Goal: Information Seeking & Learning: Learn about a topic

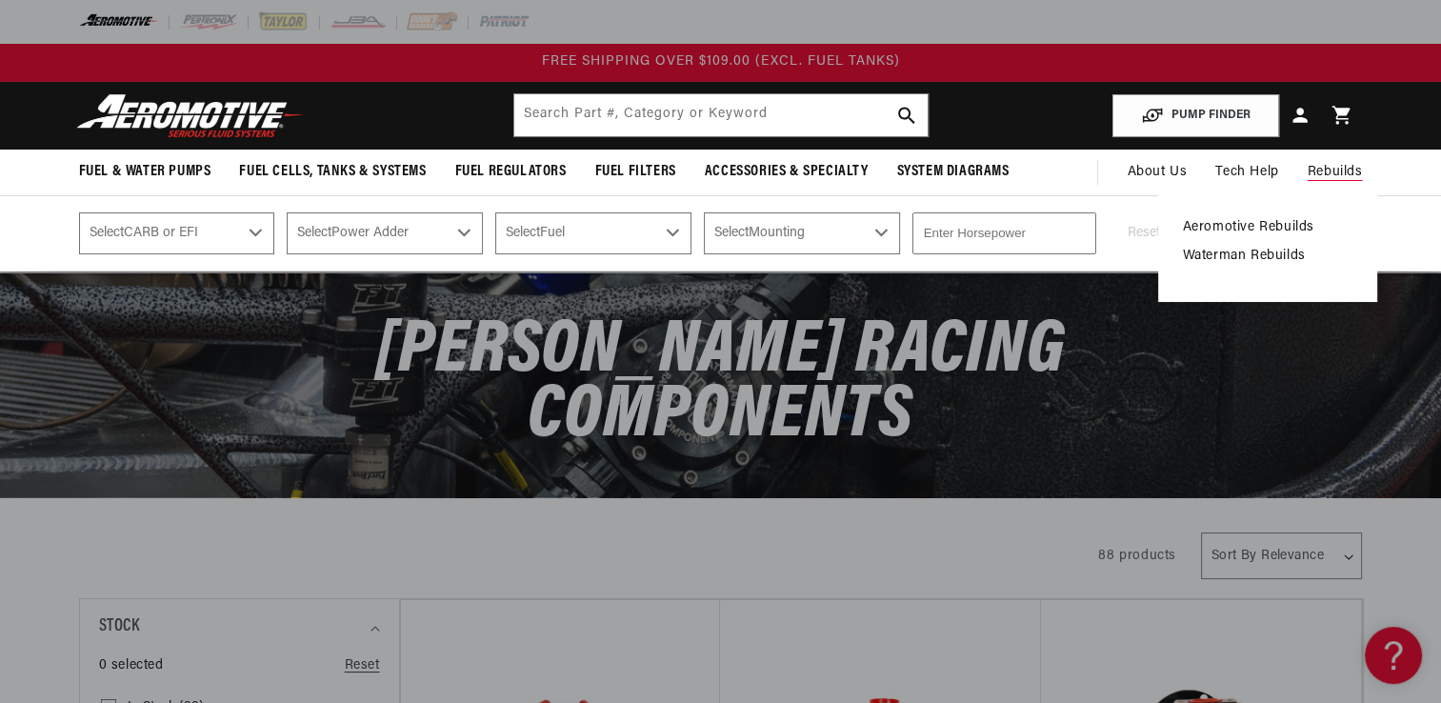
click at [1273, 255] on link "Waterman Rebuilds" at bounding box center [1268, 256] width 170 height 17
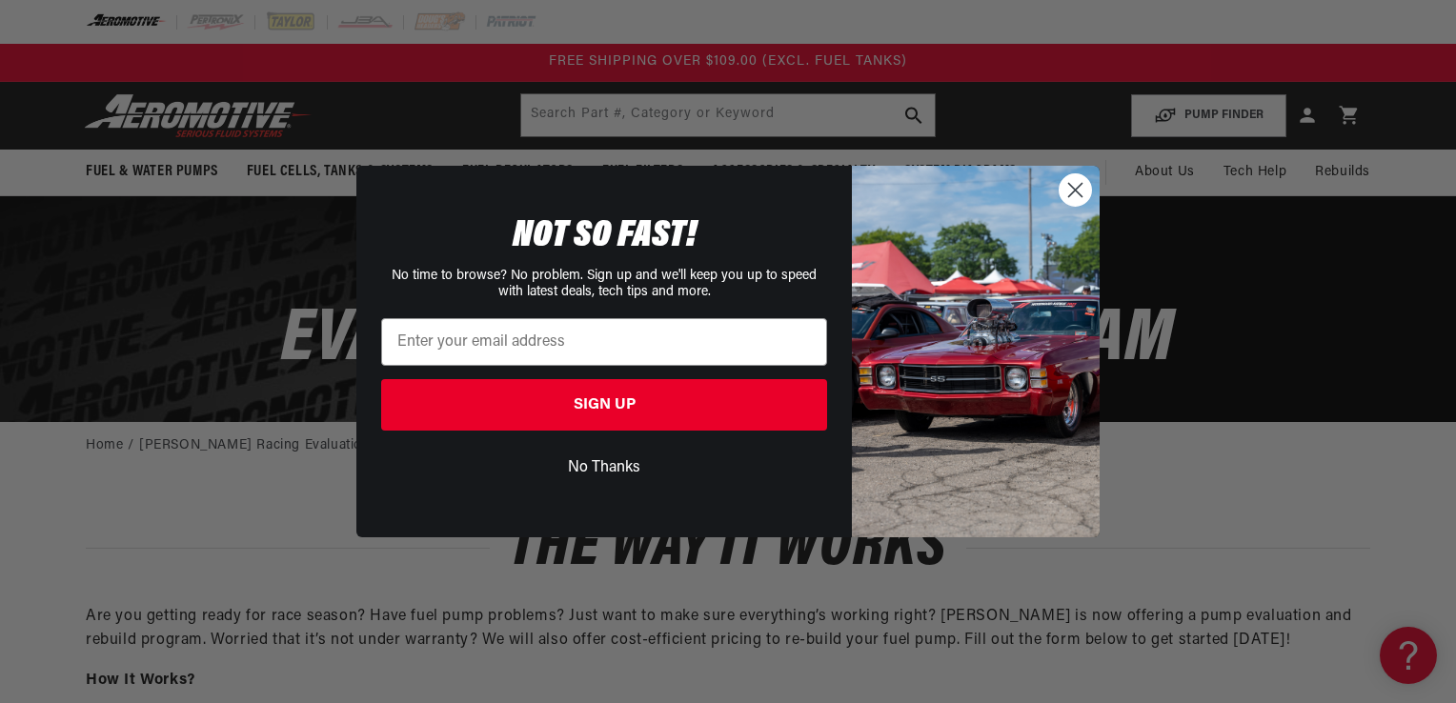
click at [1079, 191] on circle "Close dialog" at bounding box center [1074, 189] width 31 height 31
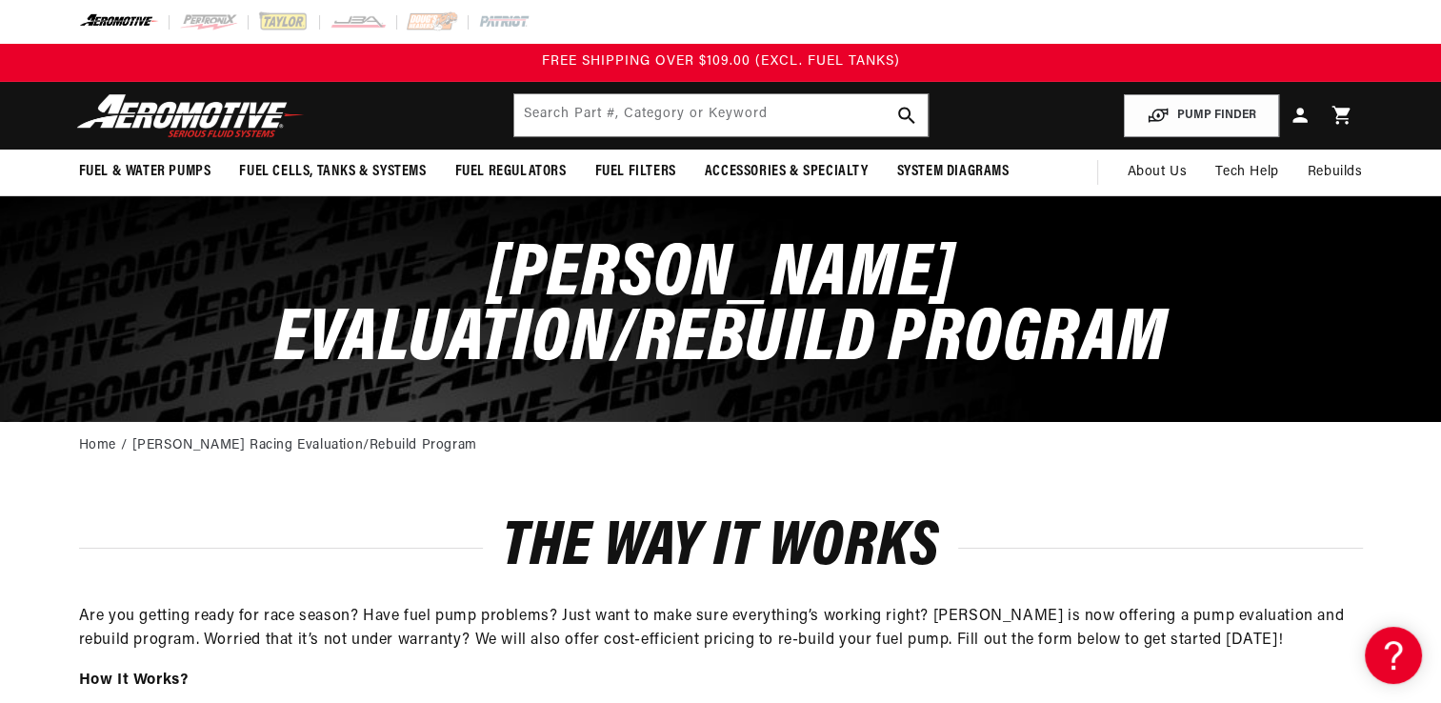
click at [211, 124] on img at bounding box center [190, 115] width 238 height 45
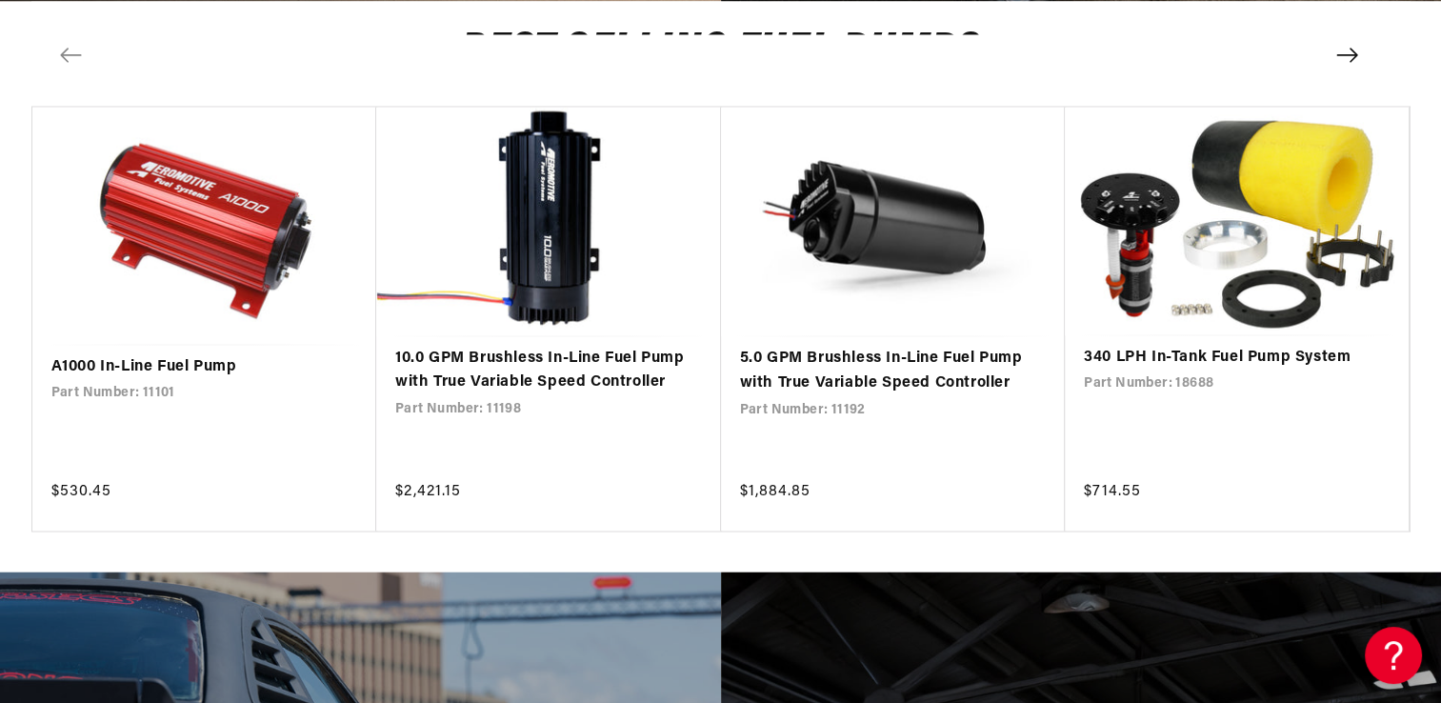
scroll to position [3519, 0]
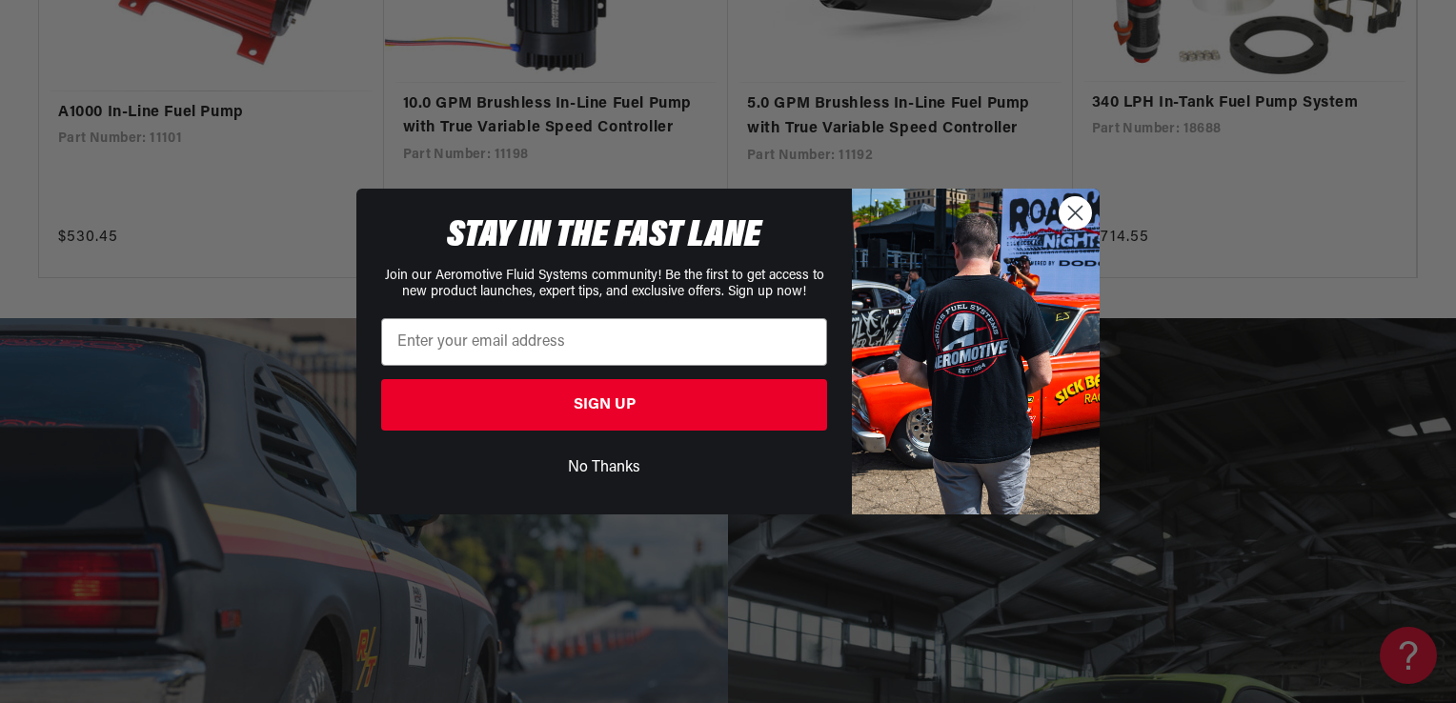
drag, startPoint x: 1447, startPoint y: 63, endPoint x: 1457, endPoint y: 406, distance: 343.1
click at [1084, 212] on circle "Close dialog" at bounding box center [1074, 212] width 31 height 31
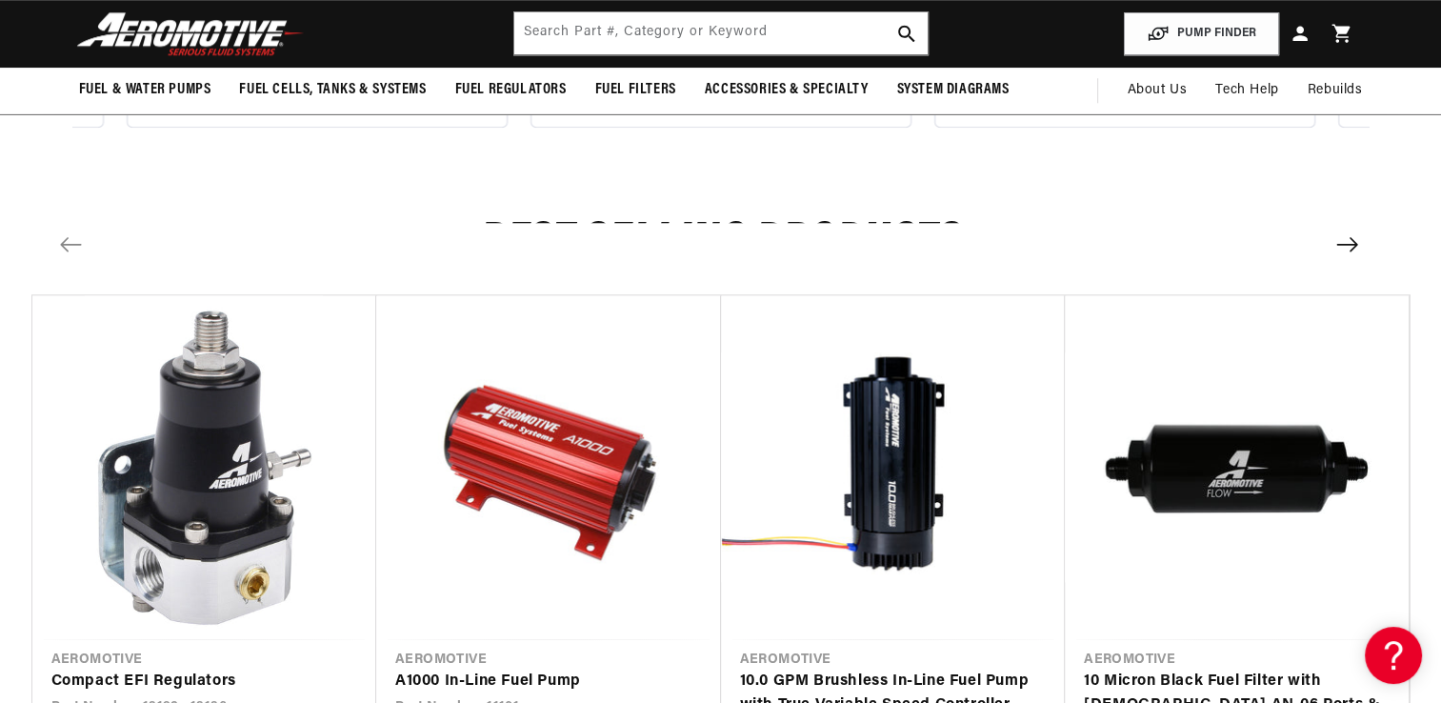
scroll to position [0, 0]
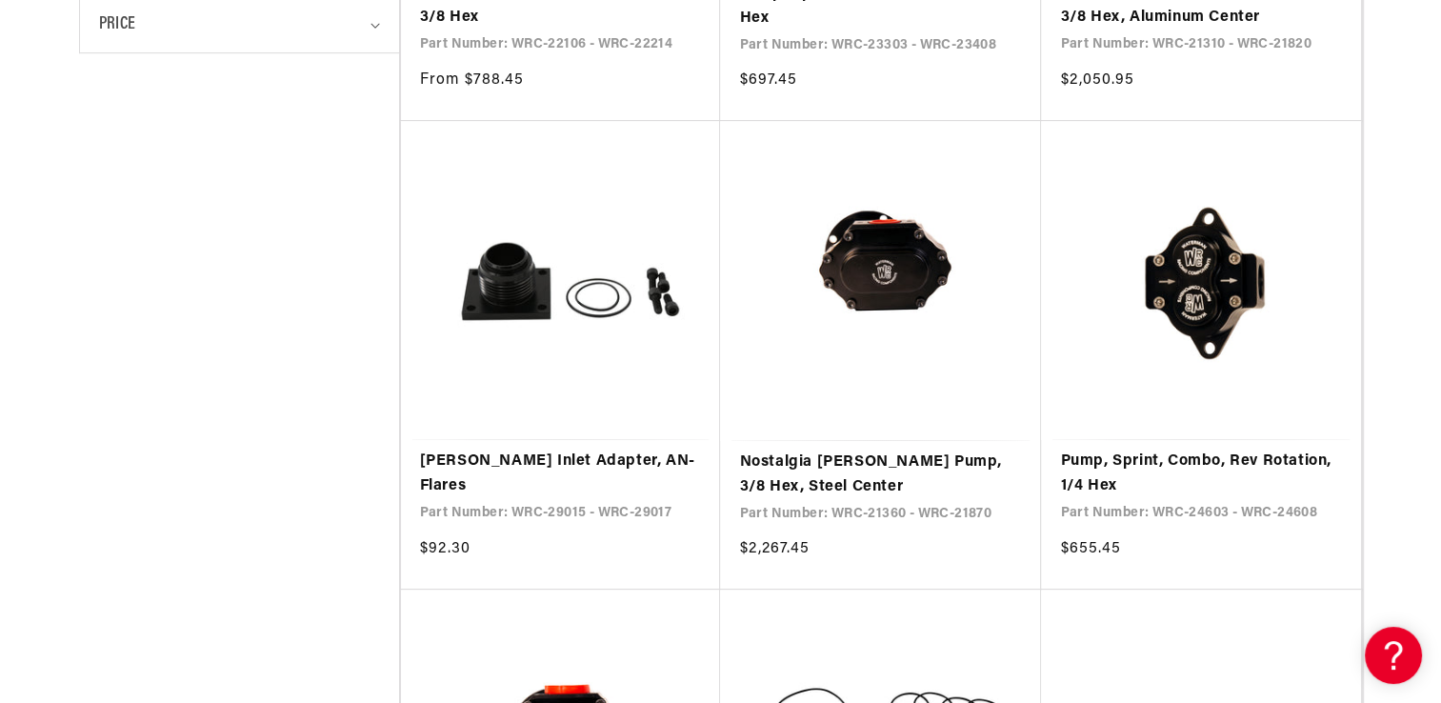
scroll to position [994, 0]
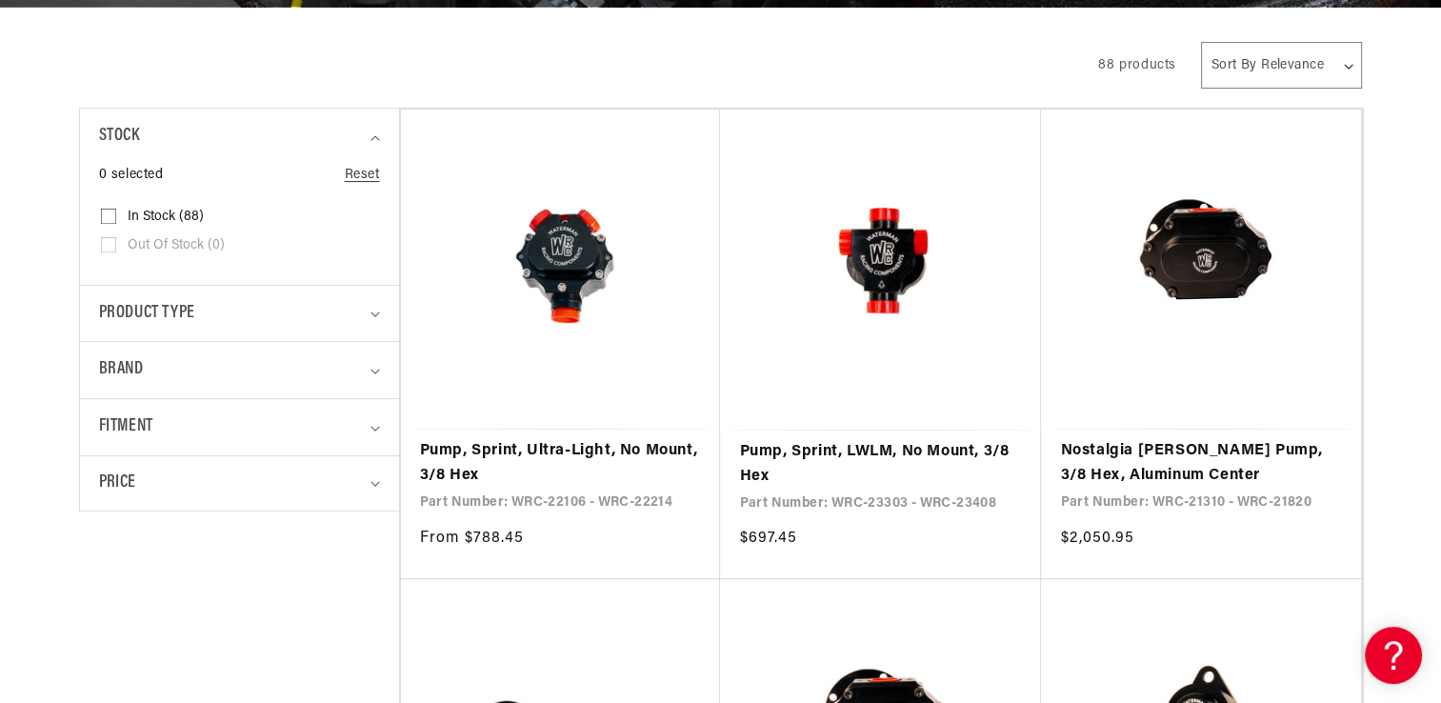
scroll to position [514, 0]
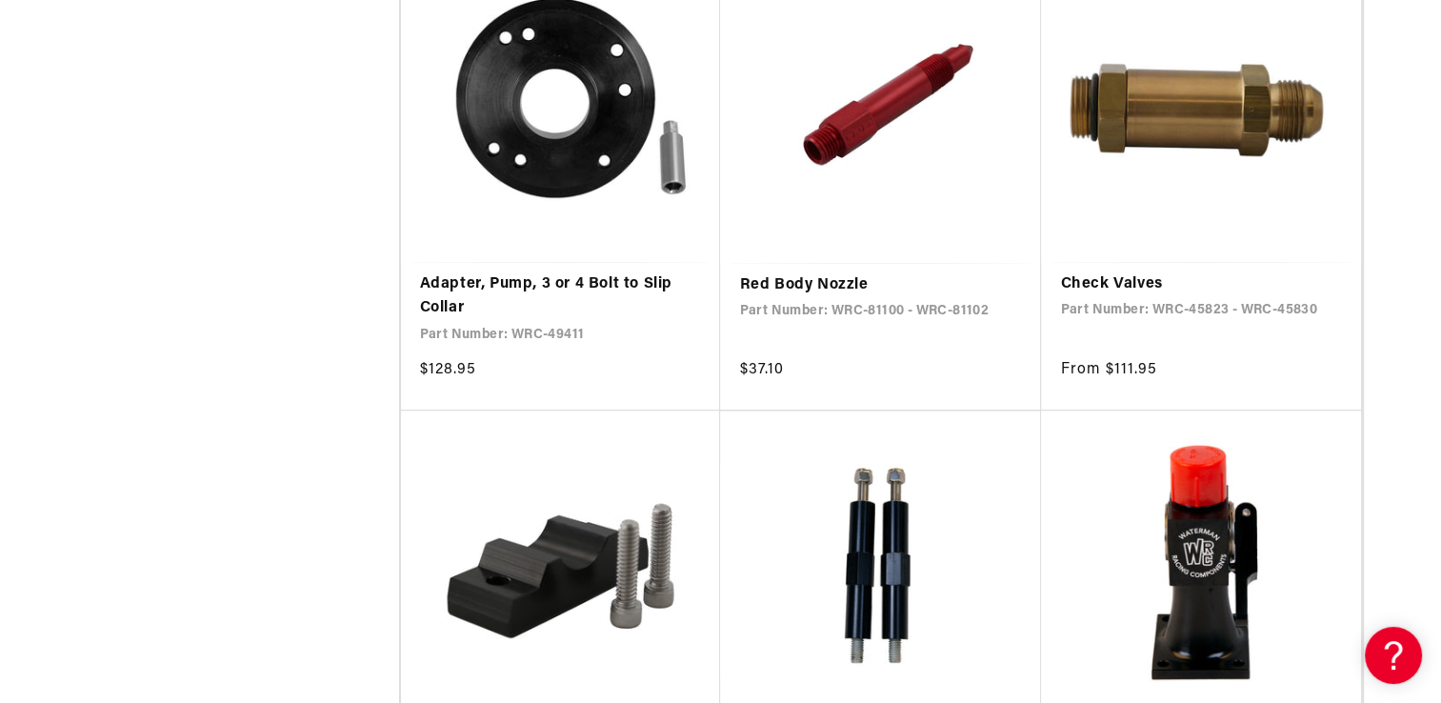
scroll to position [9287, 0]
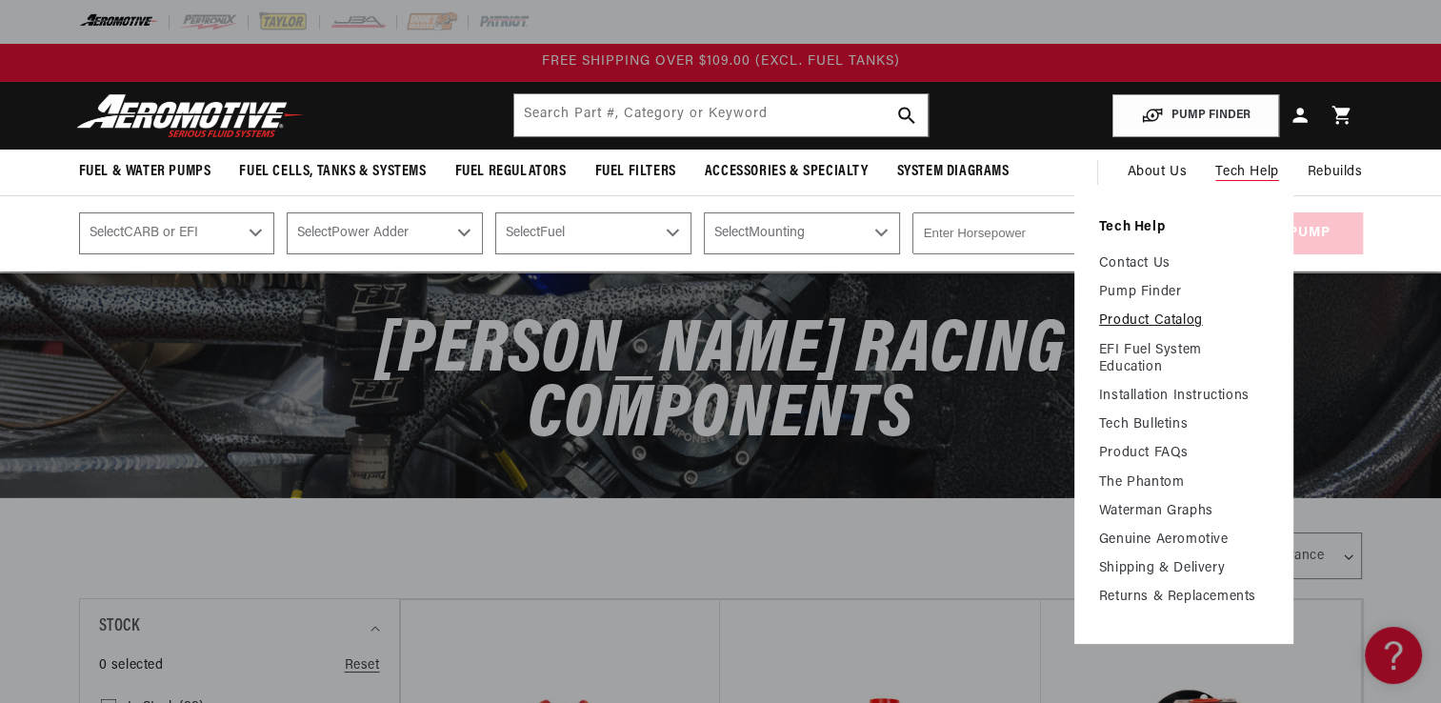
click at [1140, 318] on link "Product Catalog" at bounding box center [1184, 320] width 170 height 17
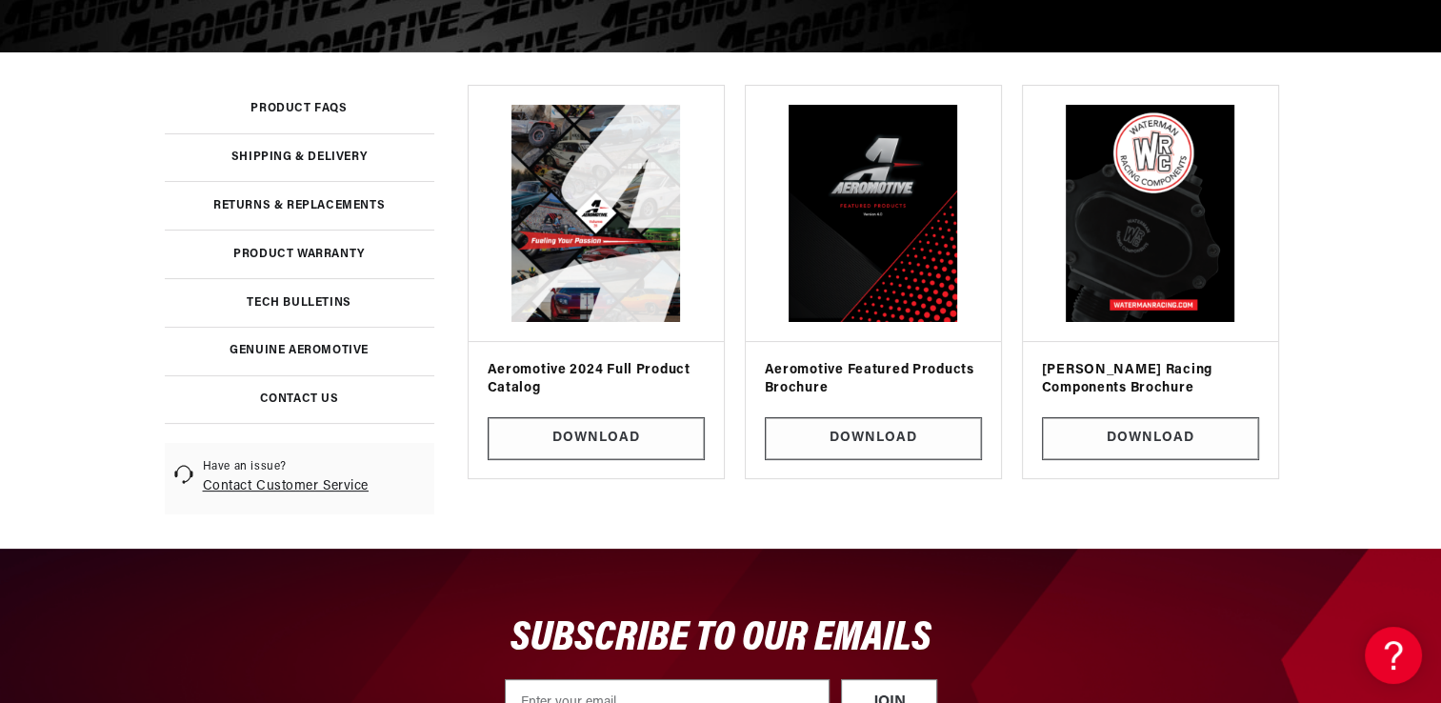
scroll to position [337, 0]
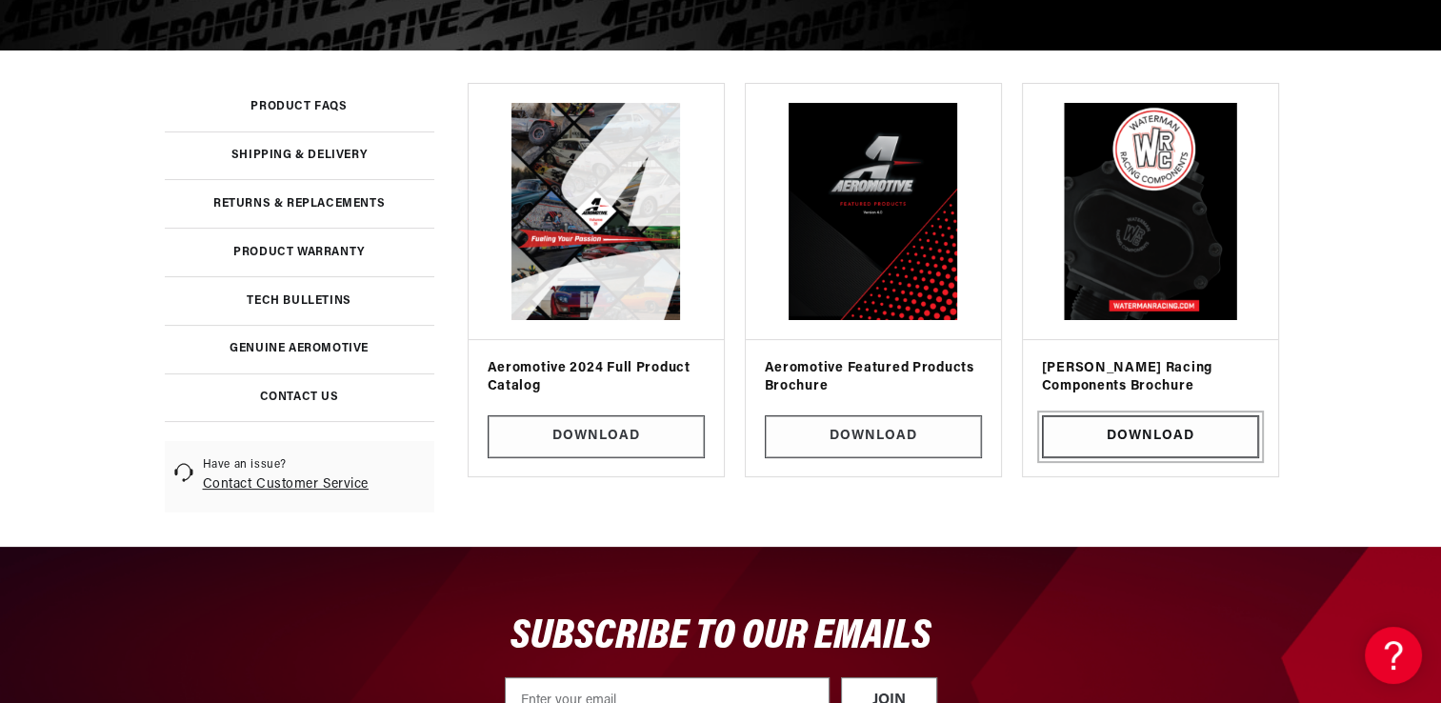
click at [1143, 439] on link "Download" at bounding box center [1150, 436] width 217 height 43
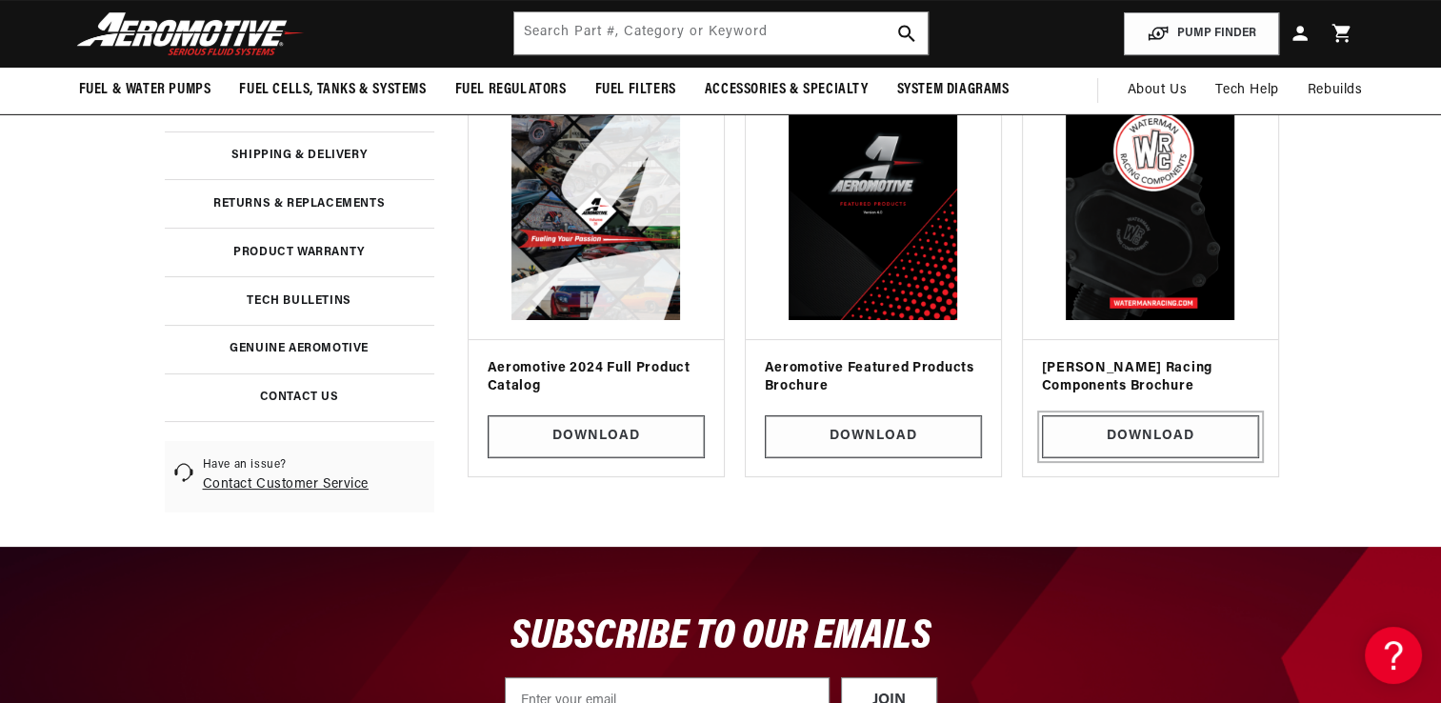
scroll to position [0, 0]
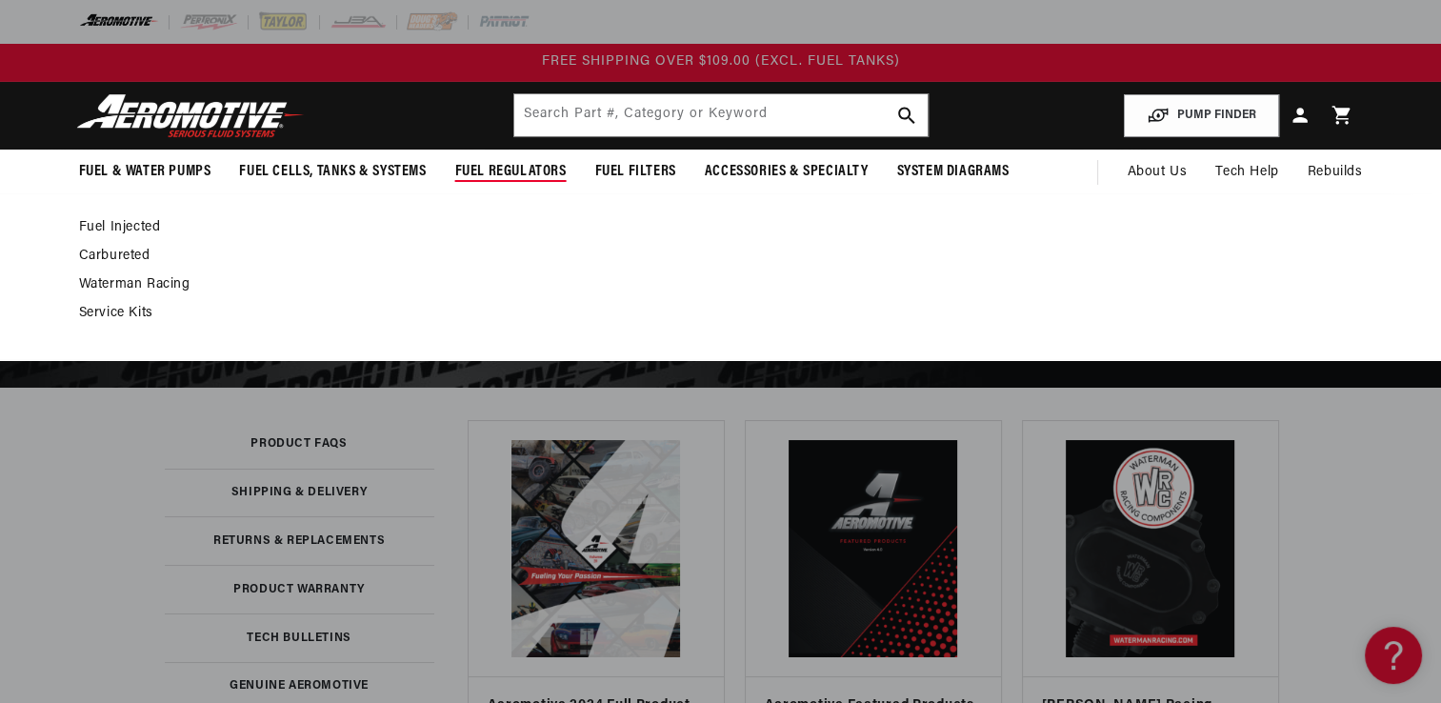
click at [112, 280] on link "Waterman Racing" at bounding box center [711, 284] width 1265 height 17
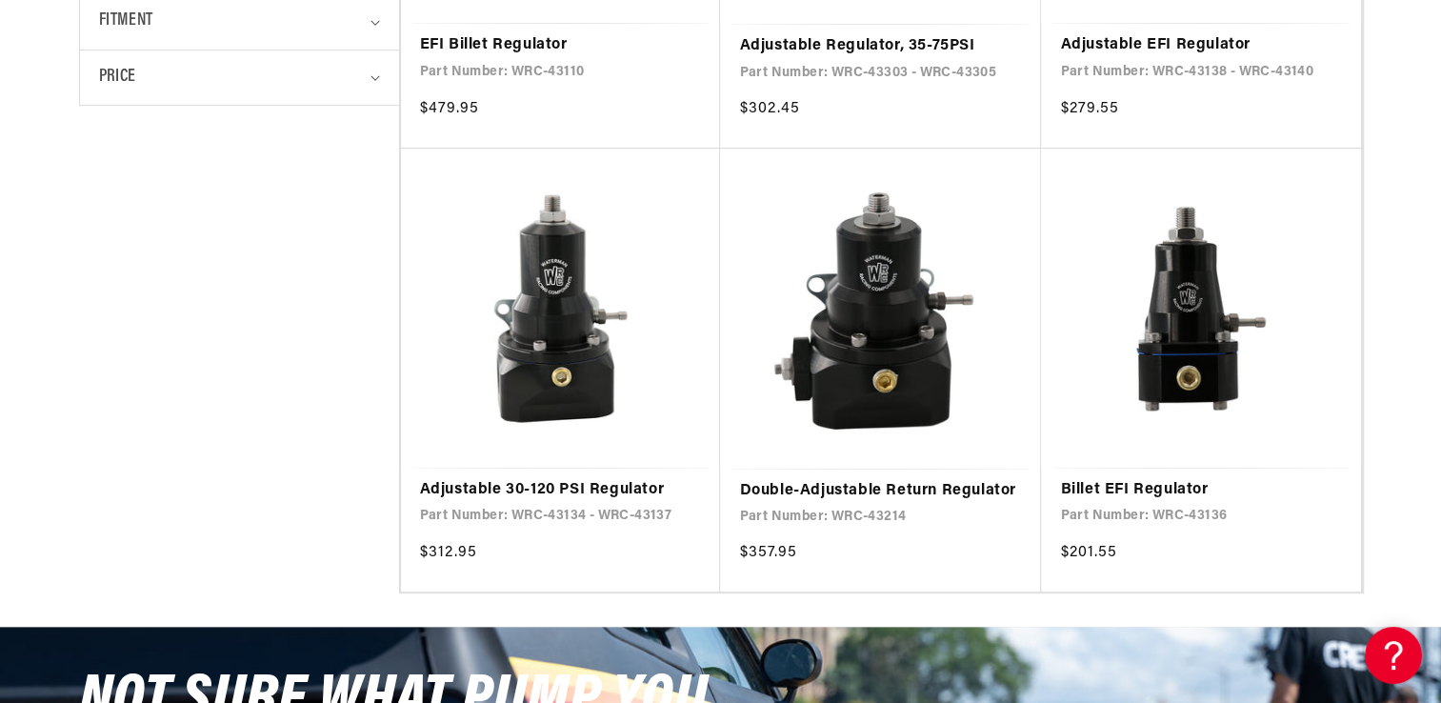
scroll to position [347, 0]
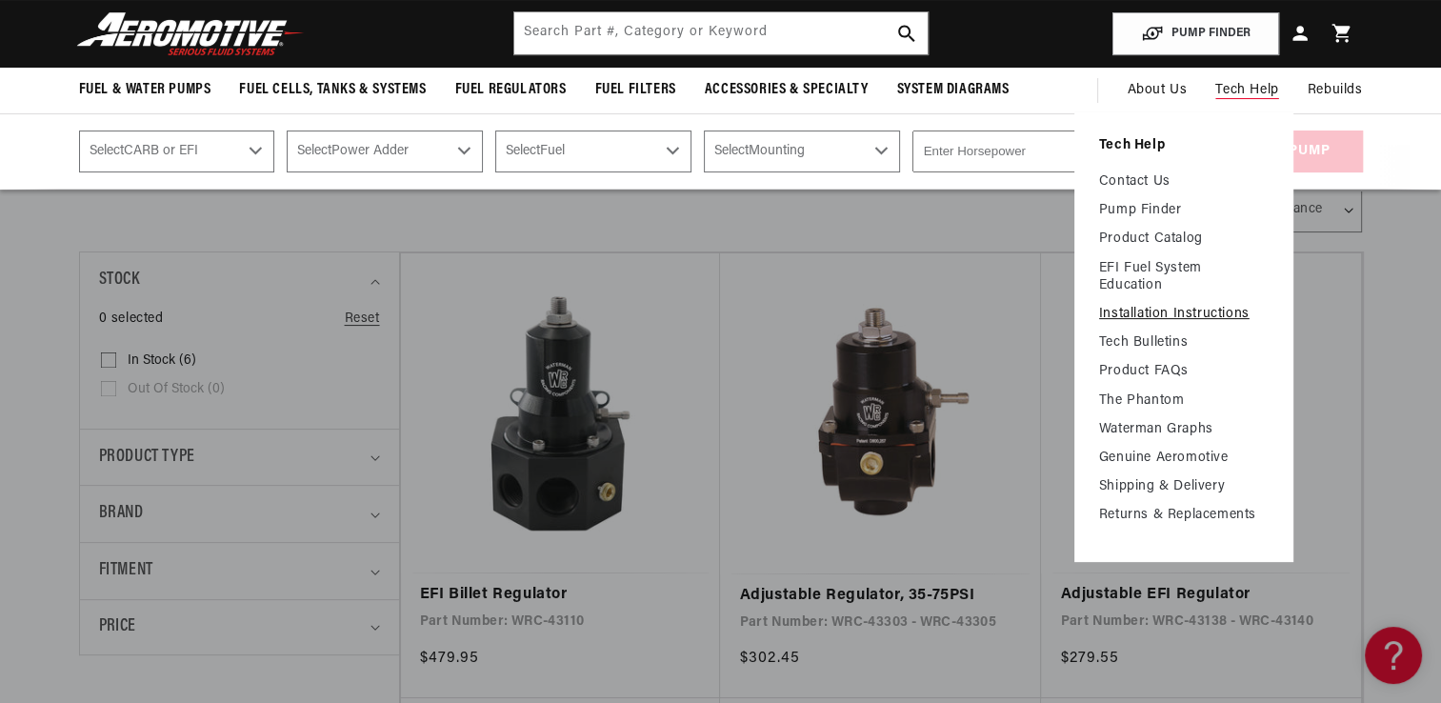
click at [1166, 315] on link "Installation Instructions" at bounding box center [1184, 314] width 170 height 17
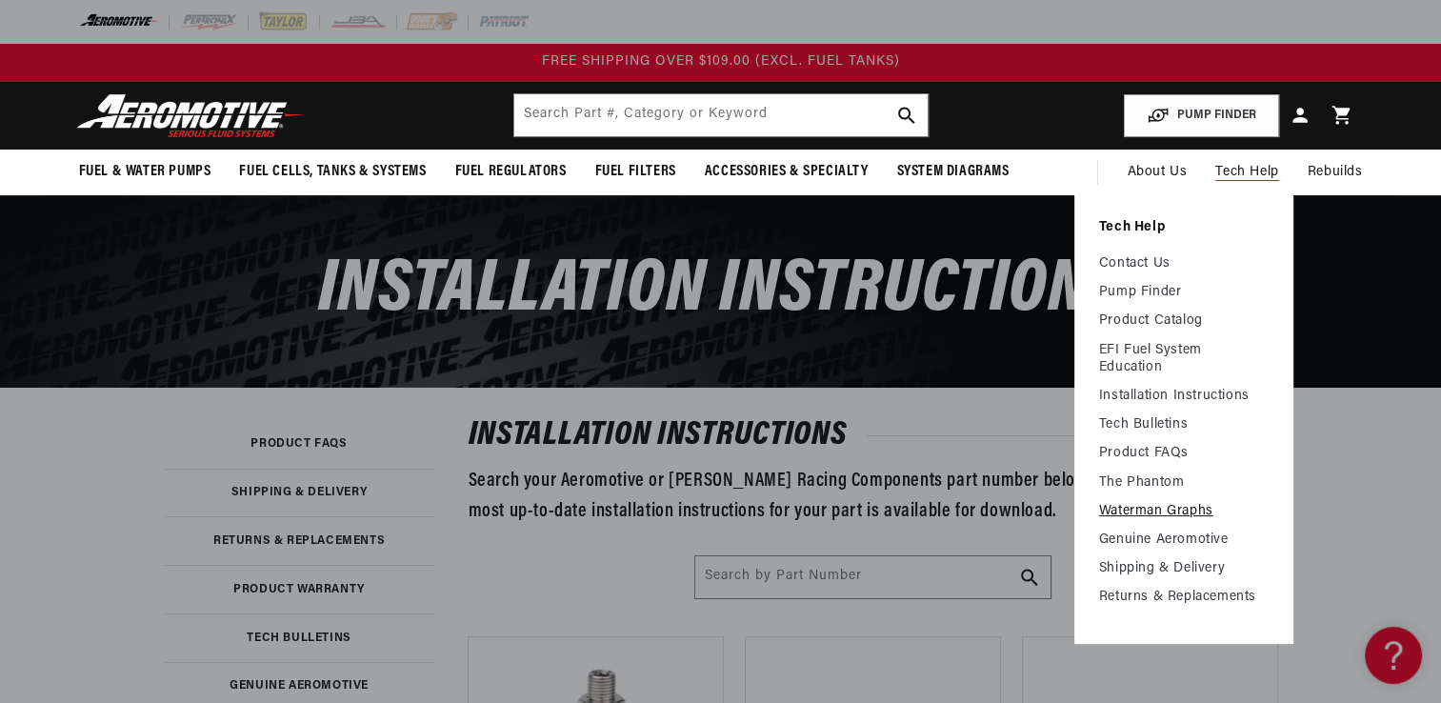
click at [1154, 516] on link "Waterman Graphs" at bounding box center [1184, 511] width 170 height 17
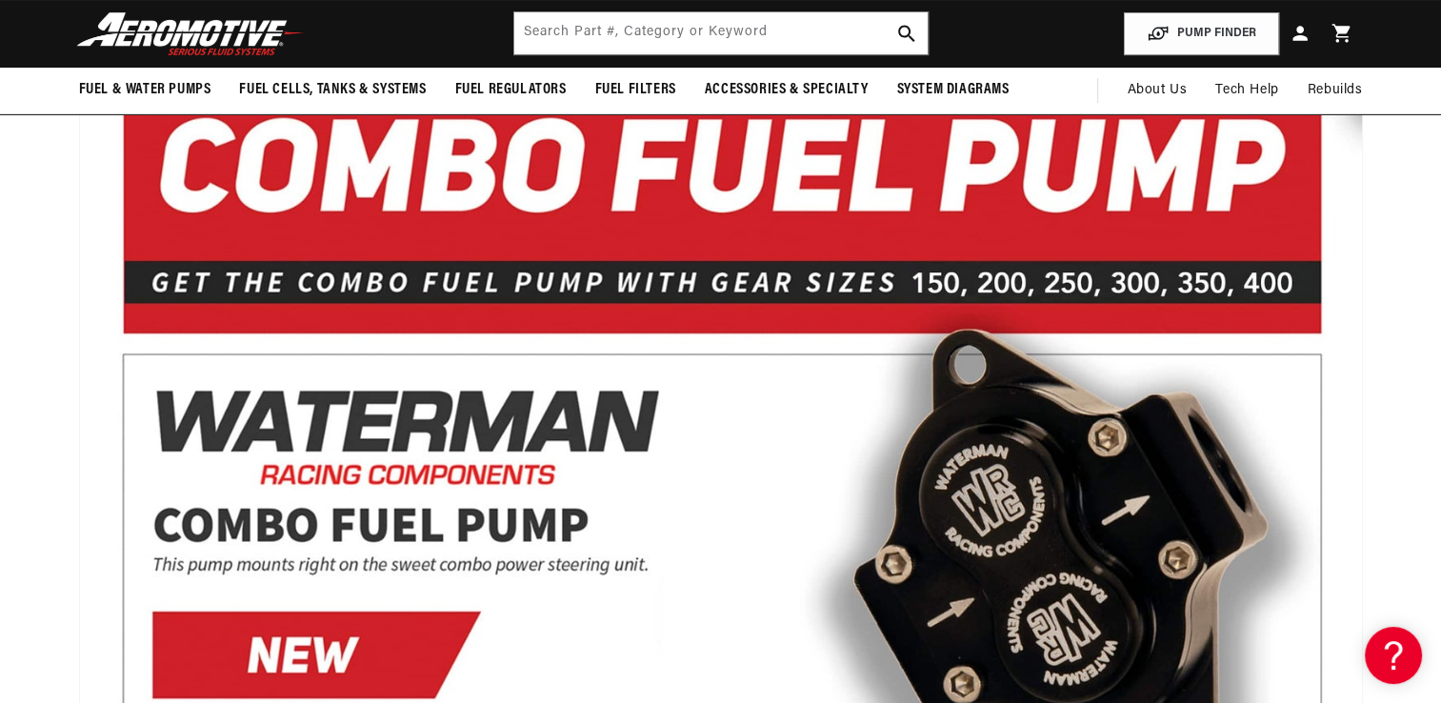
scroll to position [195, 0]
